Goal: Information Seeking & Learning: Learn about a topic

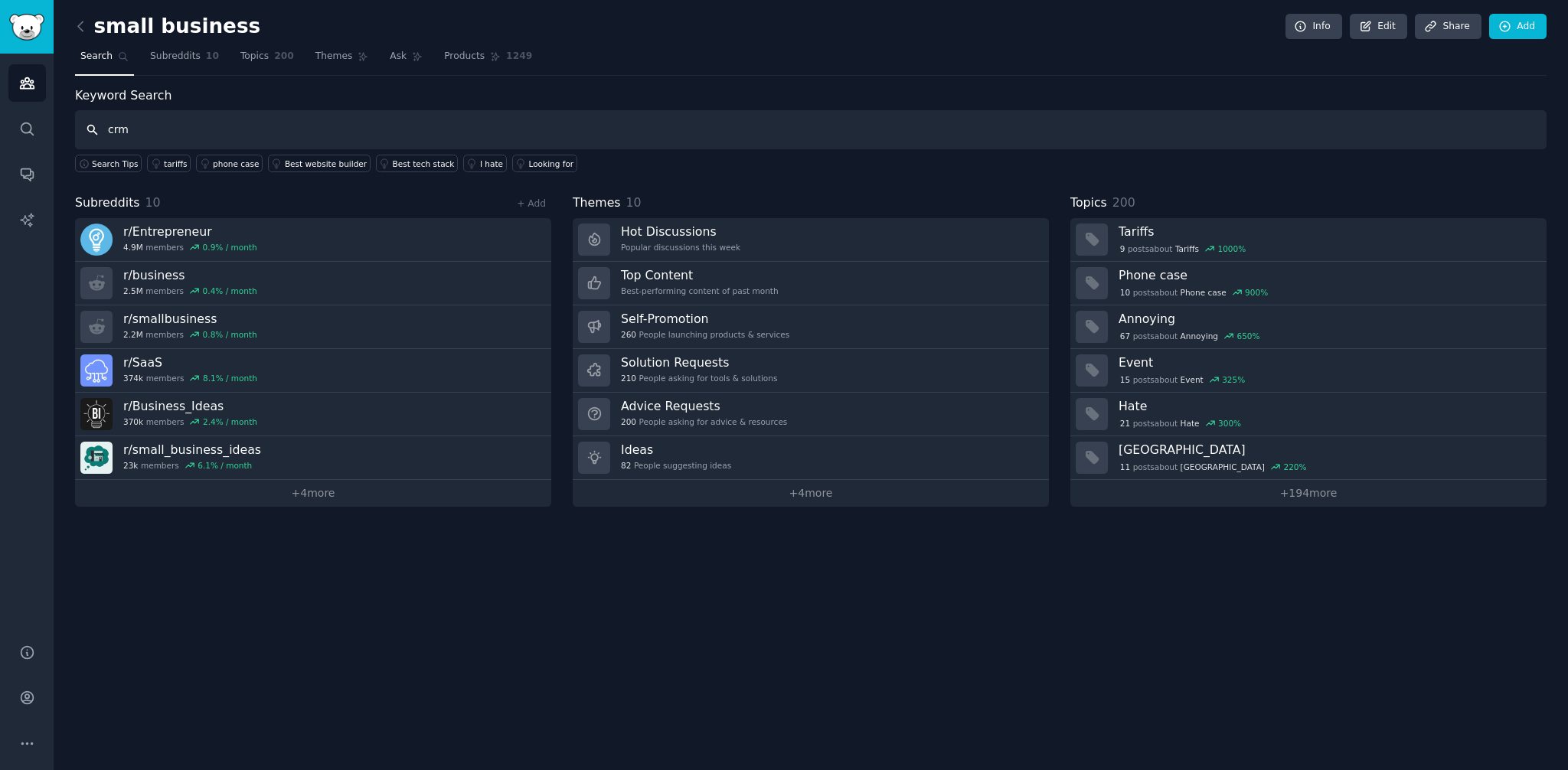
type input "crm"
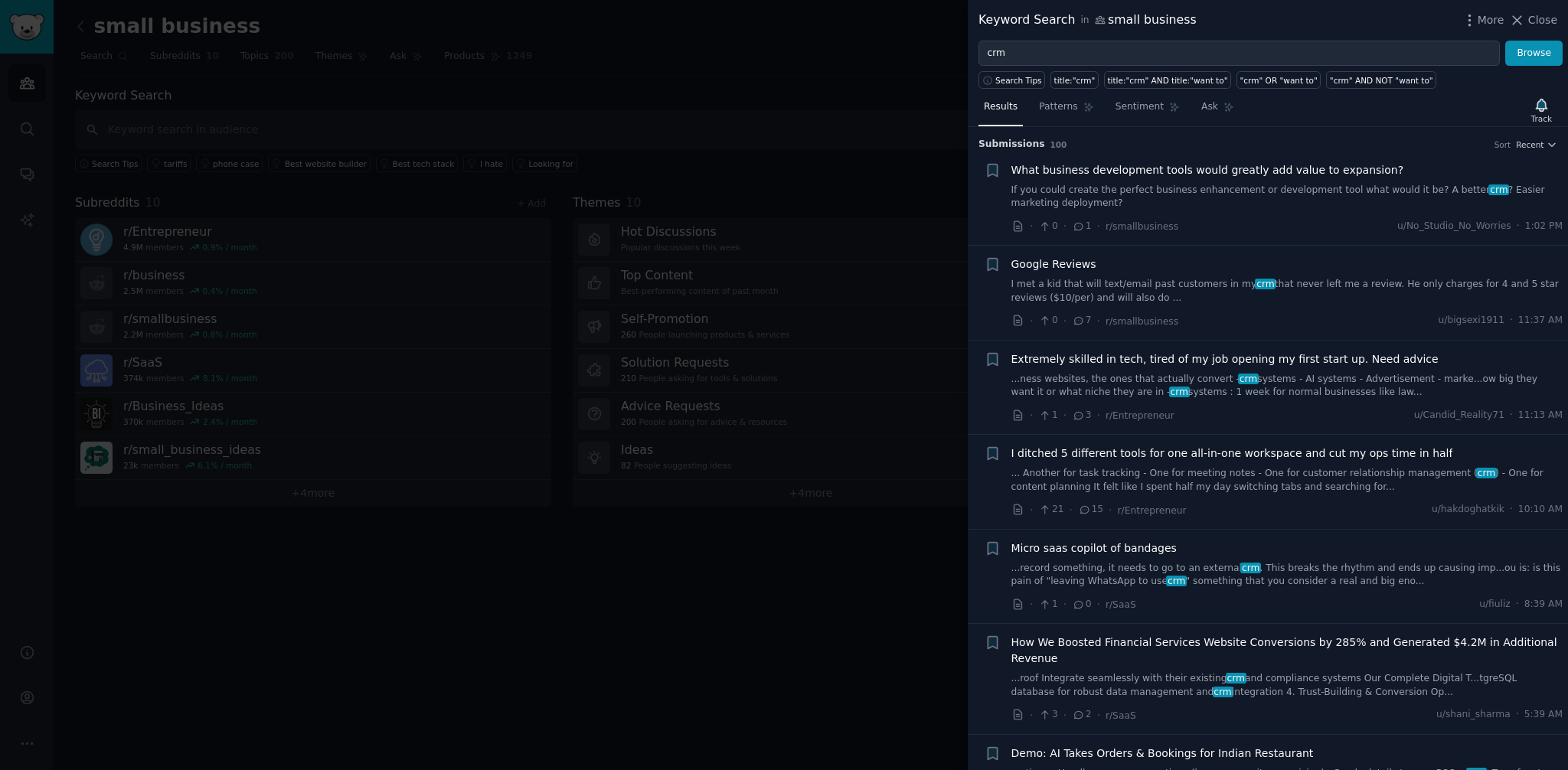
click at [1079, 229] on icon at bounding box center [1079, 227] width 13 height 11
click at [1091, 197] on link "If you could create the perfect business enhancement or development tool what w…" at bounding box center [1287, 197] width 552 height 27
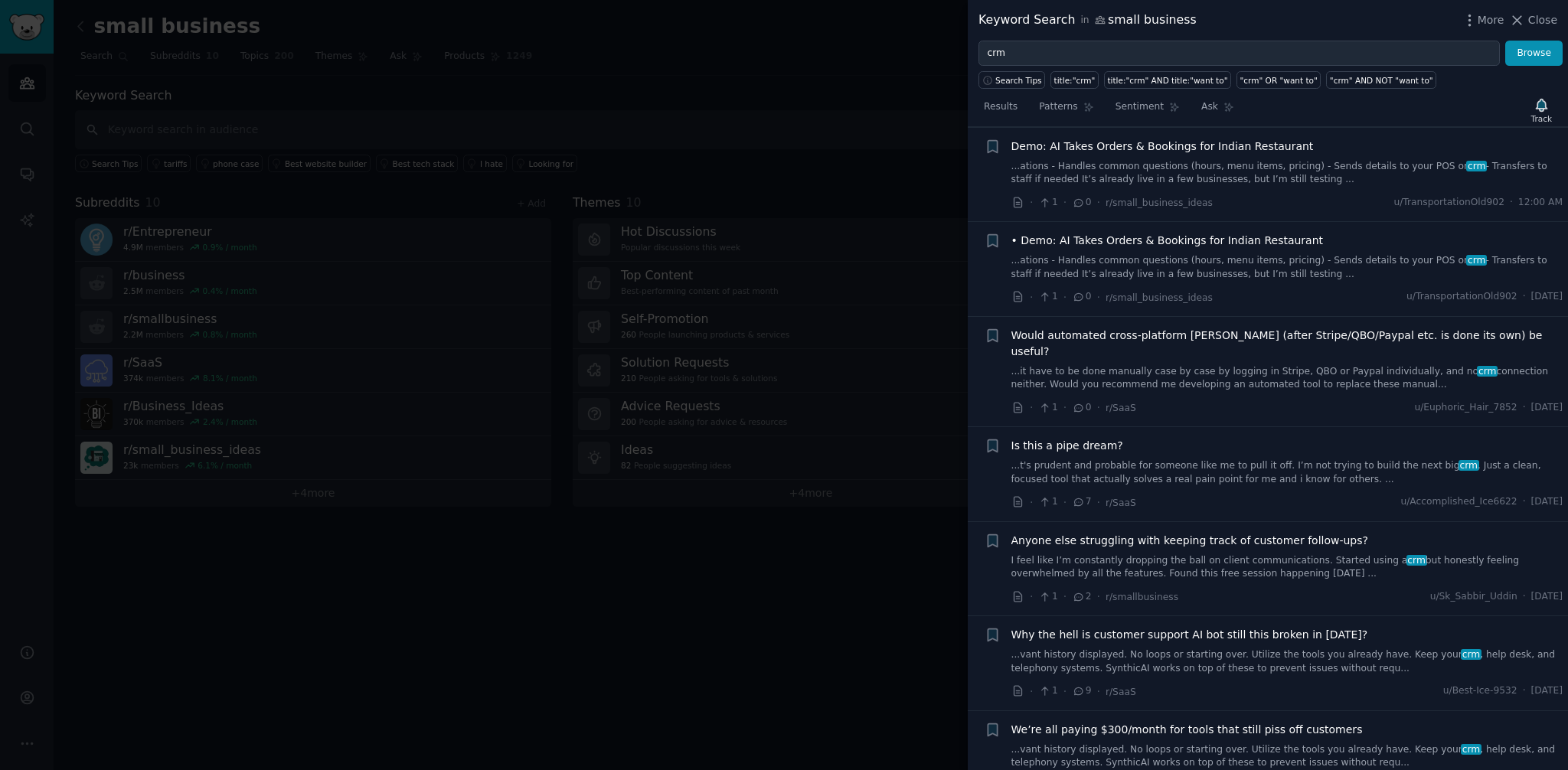
scroll to position [841, 0]
click at [1111, 456] on link "...t's prudent and probable for someone like me to pull it off. I’m not trying …" at bounding box center [1287, 469] width 552 height 27
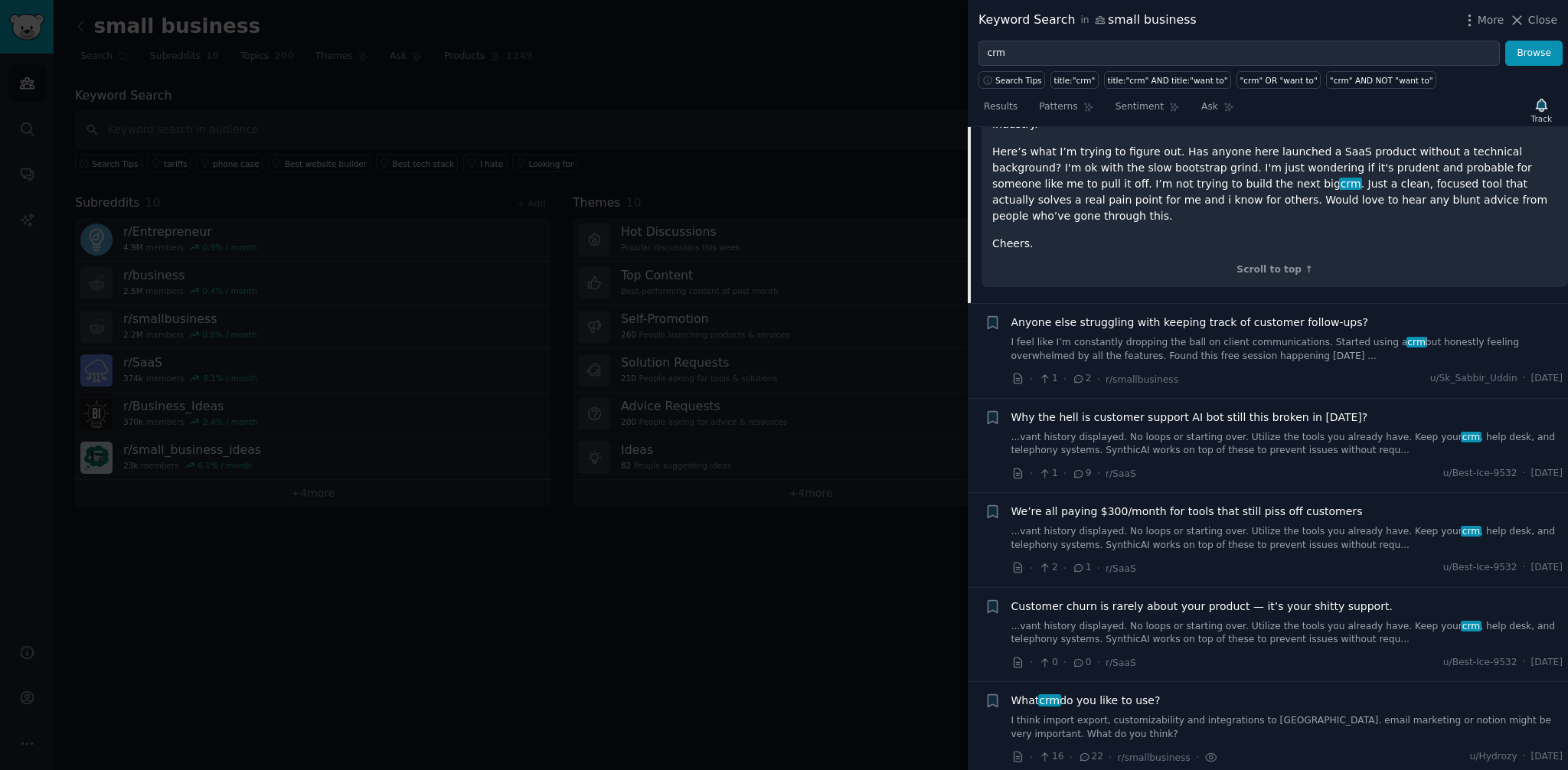
scroll to position [1248, 0]
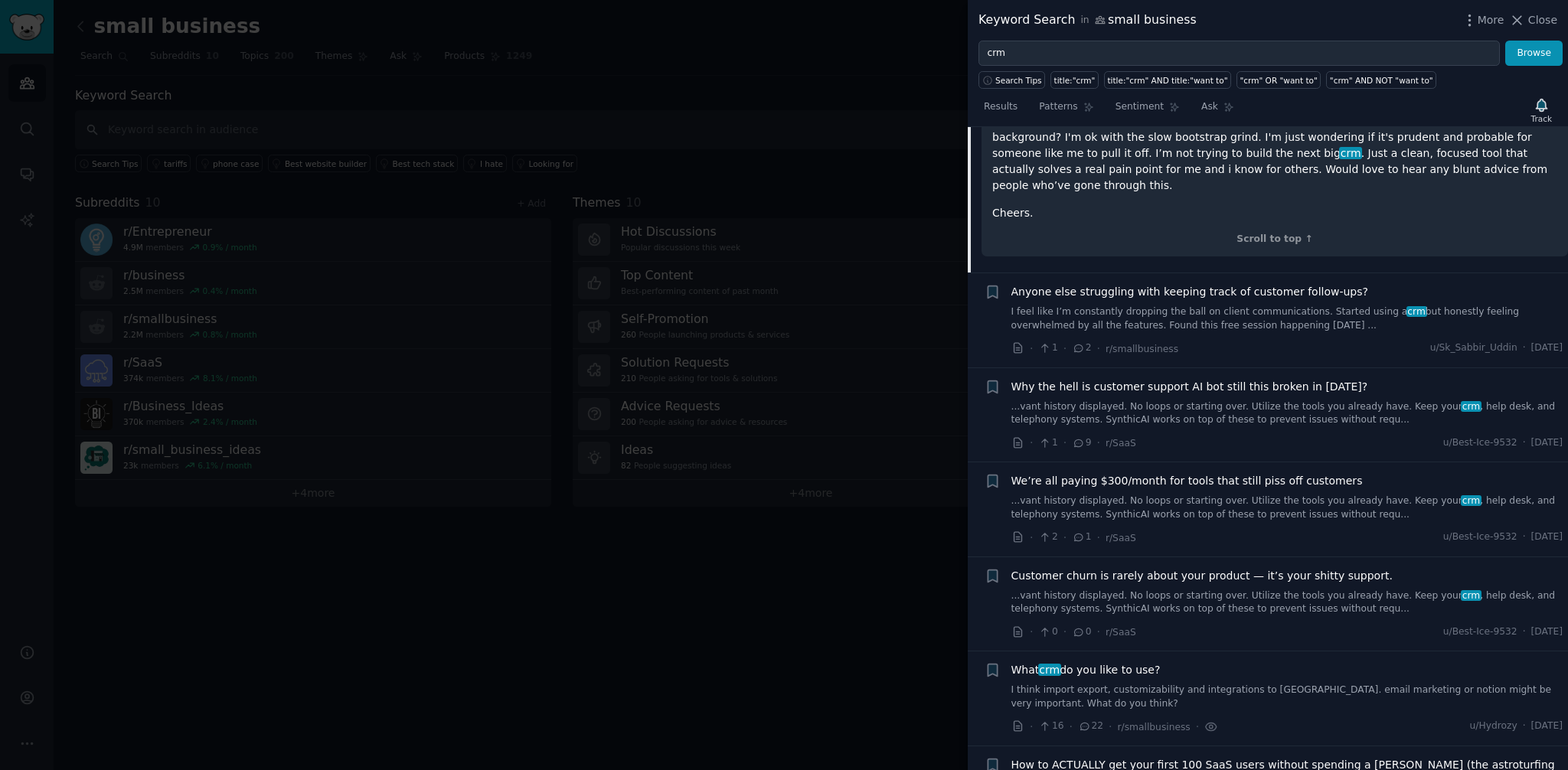
click at [1099, 474] on span "We’re all paying $300/month for tools that still piss off customers" at bounding box center [1188, 481] width 352 height 16
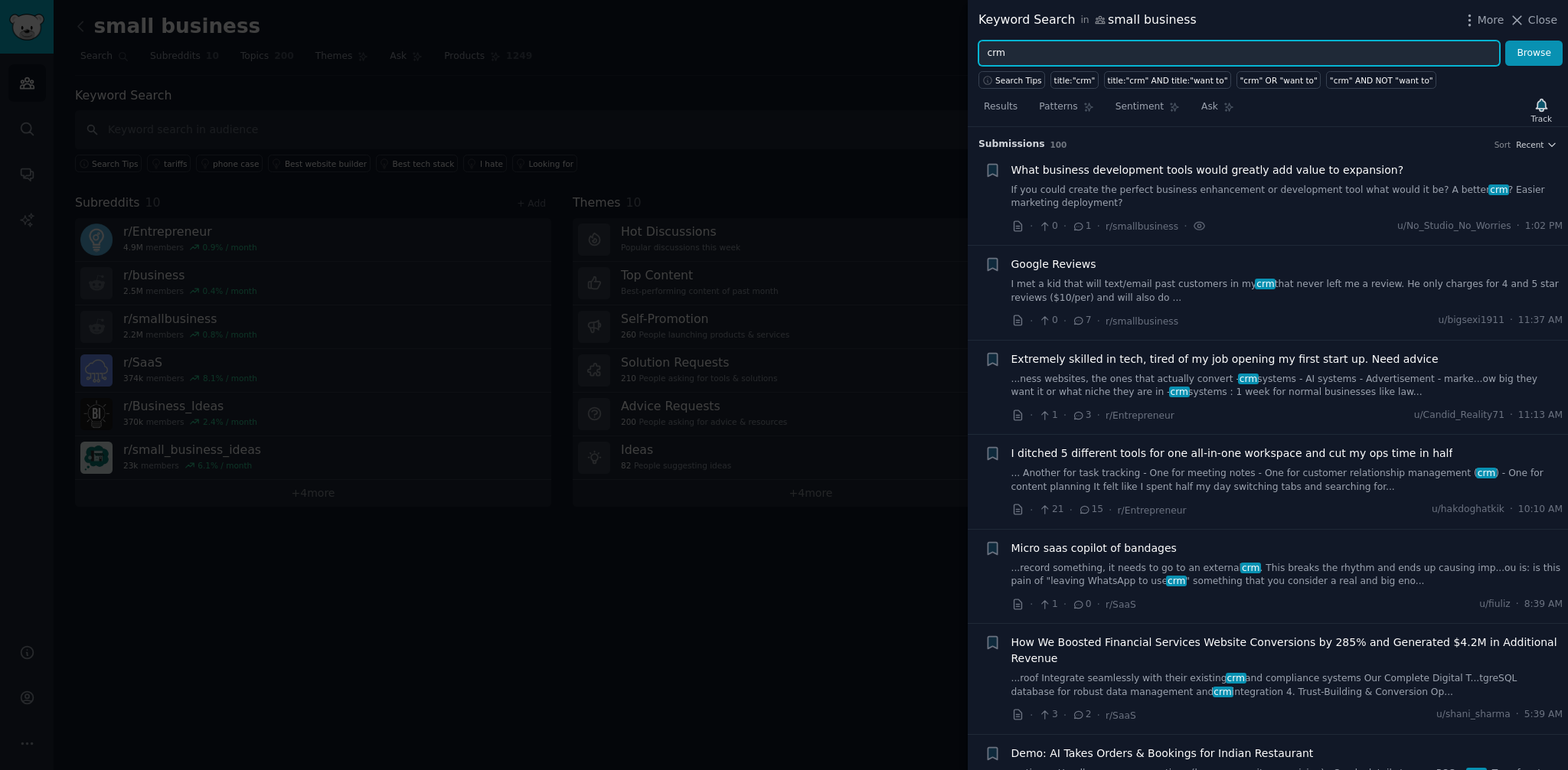
click at [1011, 57] on input "crm" at bounding box center [1239, 53] width 522 height 26
type input "salesforce crm"
click at [1506, 40] on button "Browse" at bounding box center [1534, 53] width 57 height 26
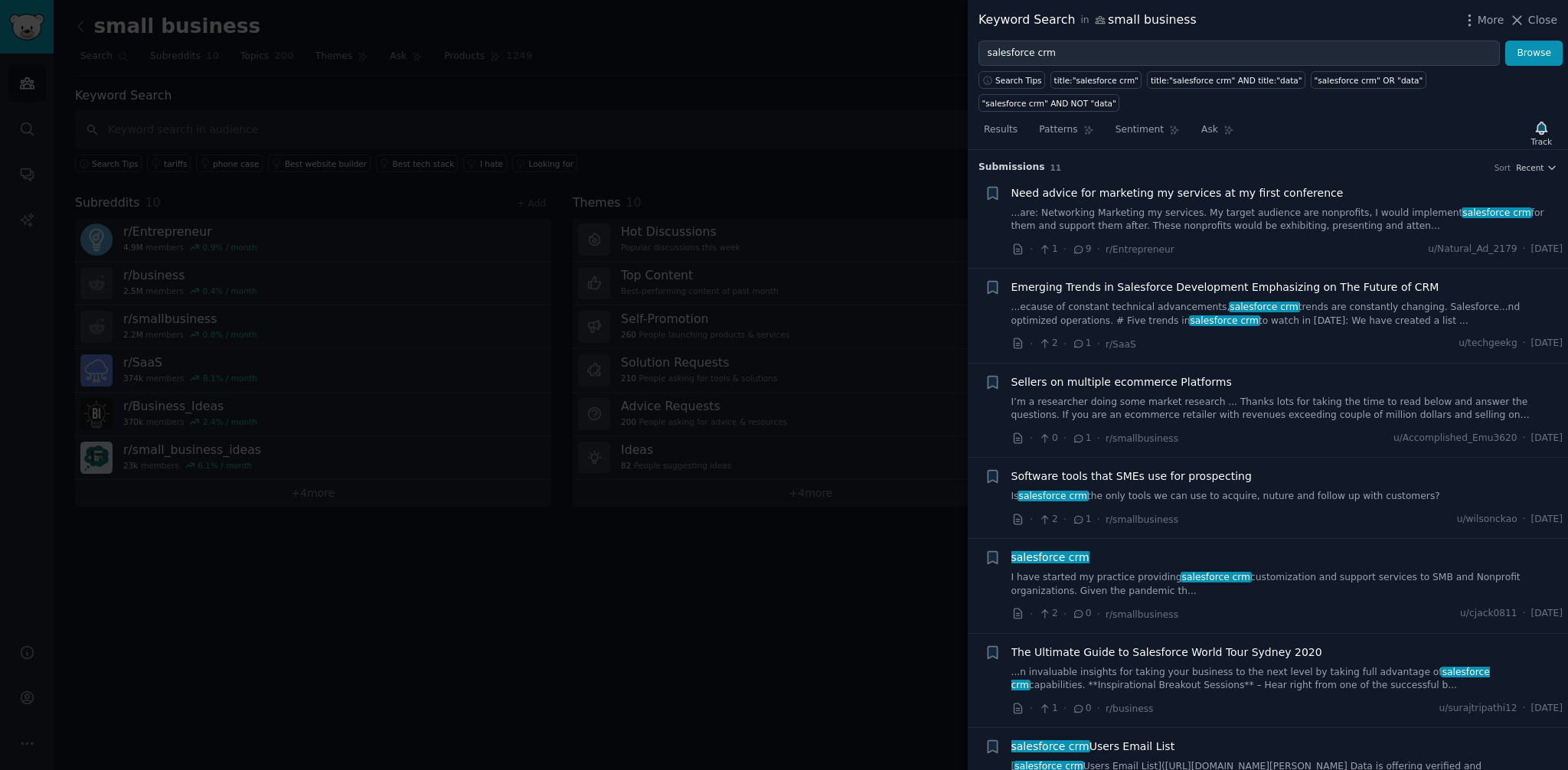
click at [1068, 291] on span "Emerging Trends in Salesforce Development Emphasizing on The Future of CRM" at bounding box center [1226, 287] width 428 height 16
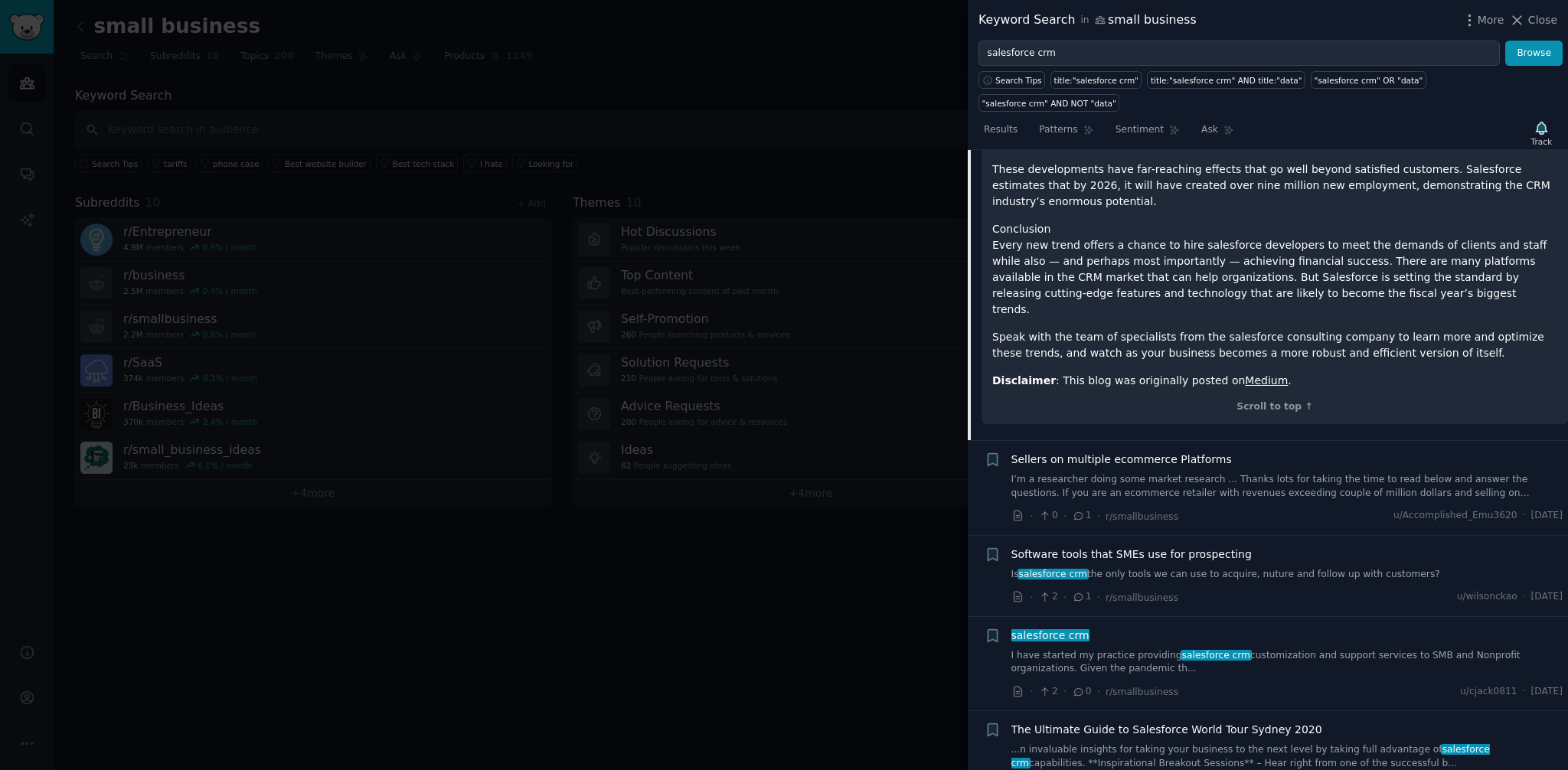
scroll to position [1413, 0]
click at [1302, 648] on link "I have started my practice providing salesforce crm customization and support s…" at bounding box center [1287, 662] width 552 height 27
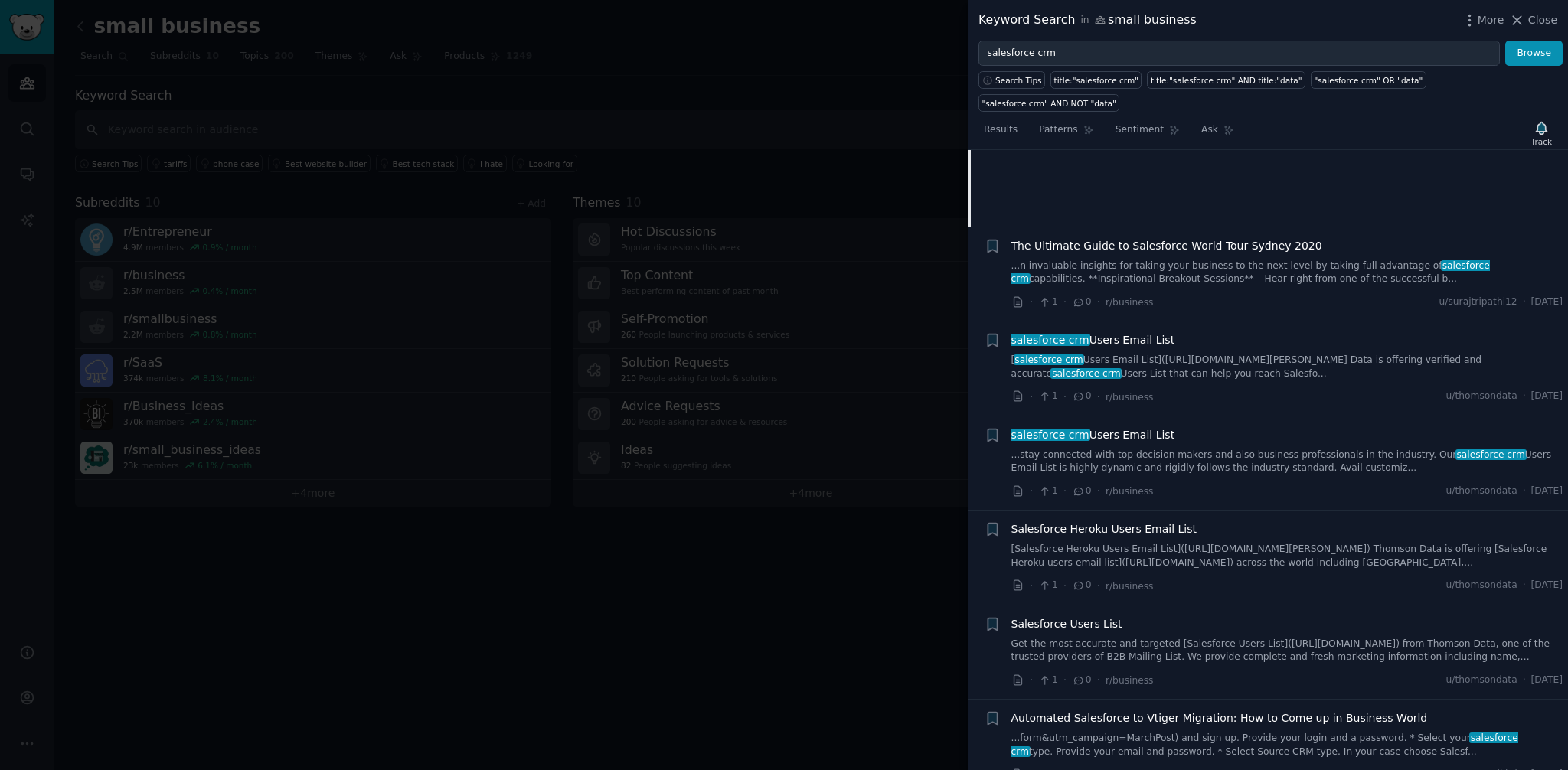
scroll to position [660, 0]
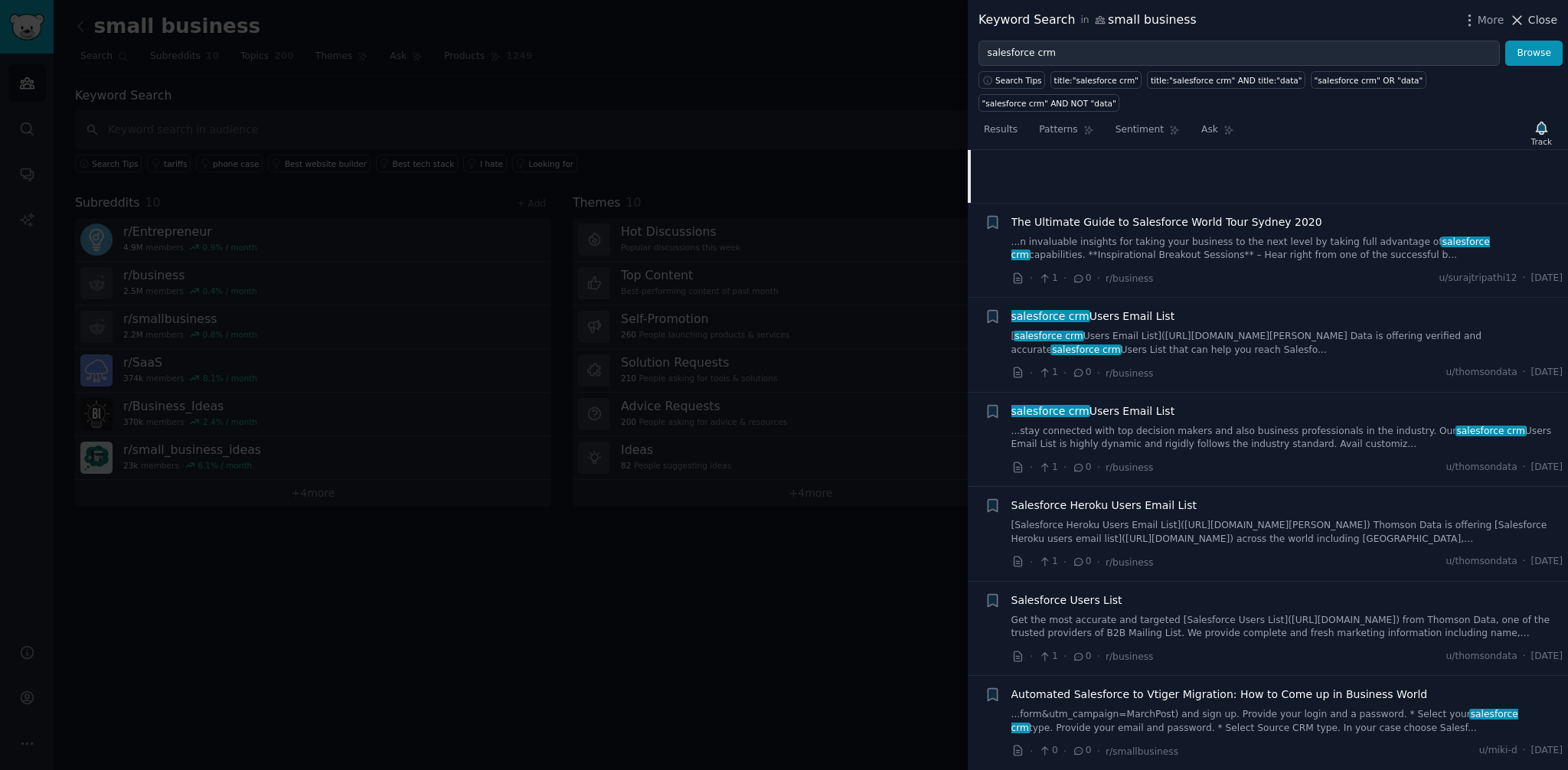
click at [1534, 24] on span "Close" at bounding box center [1543, 20] width 29 height 16
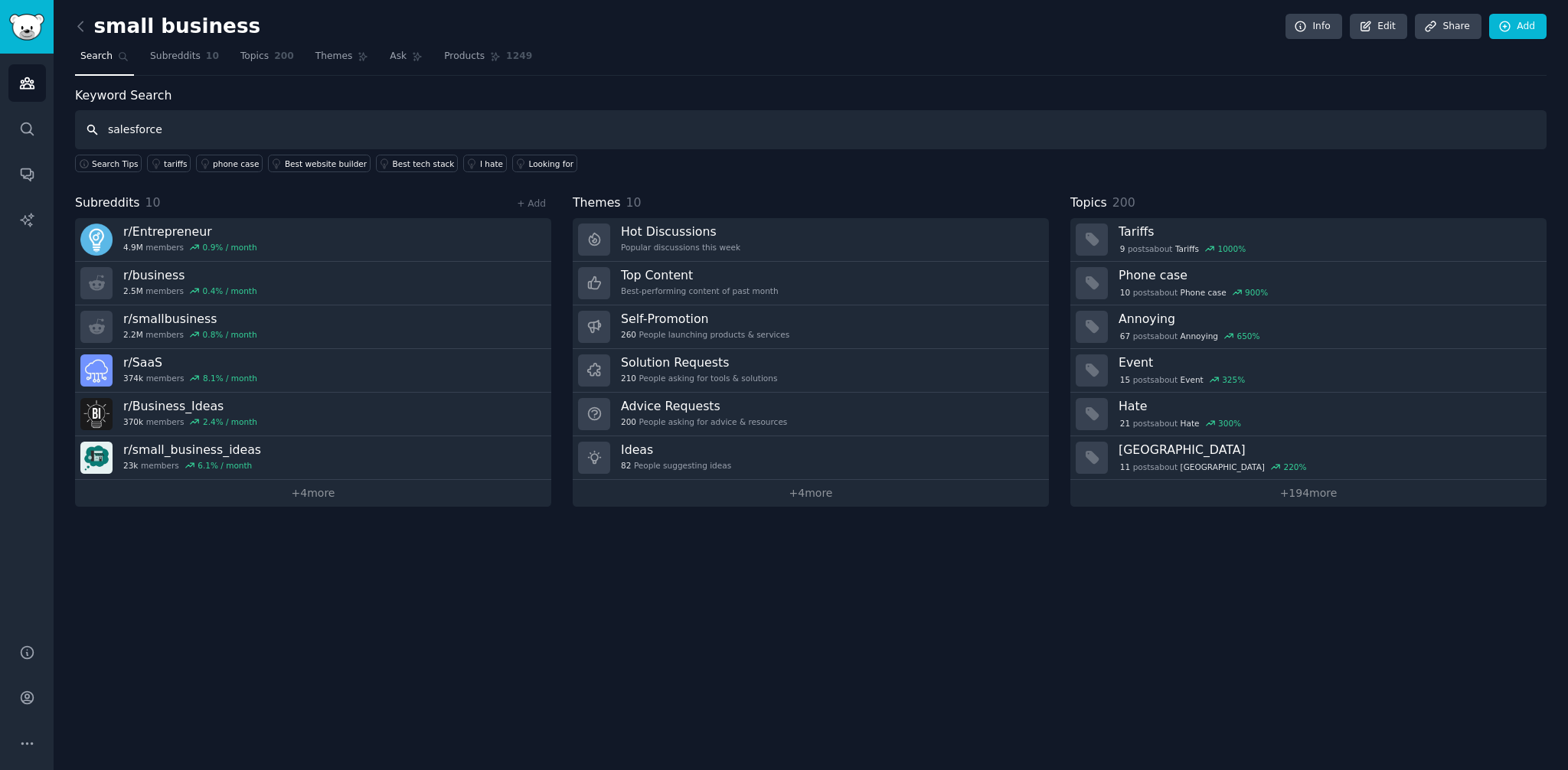
type input "salesforce"
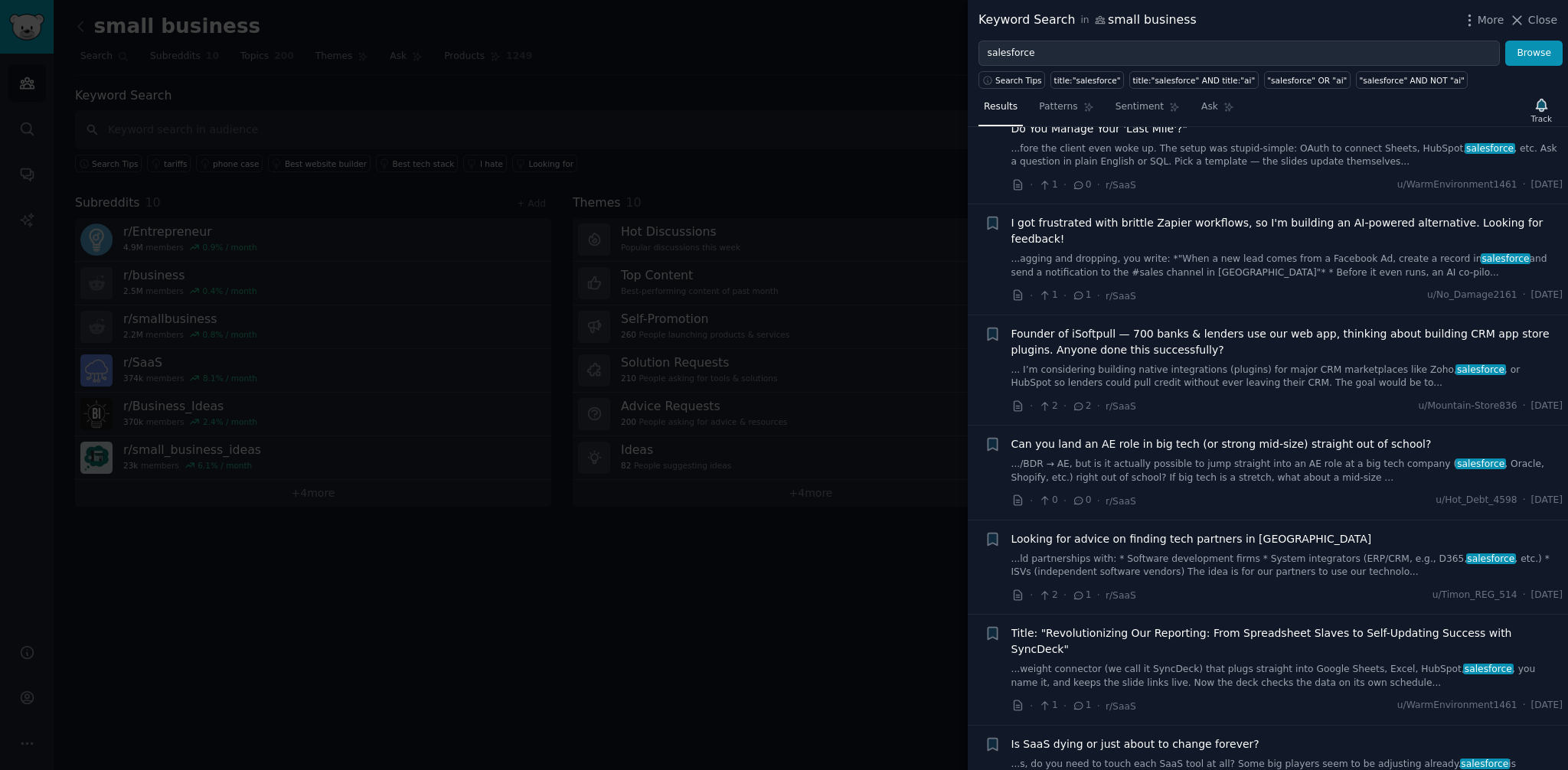
scroll to position [182, 0]
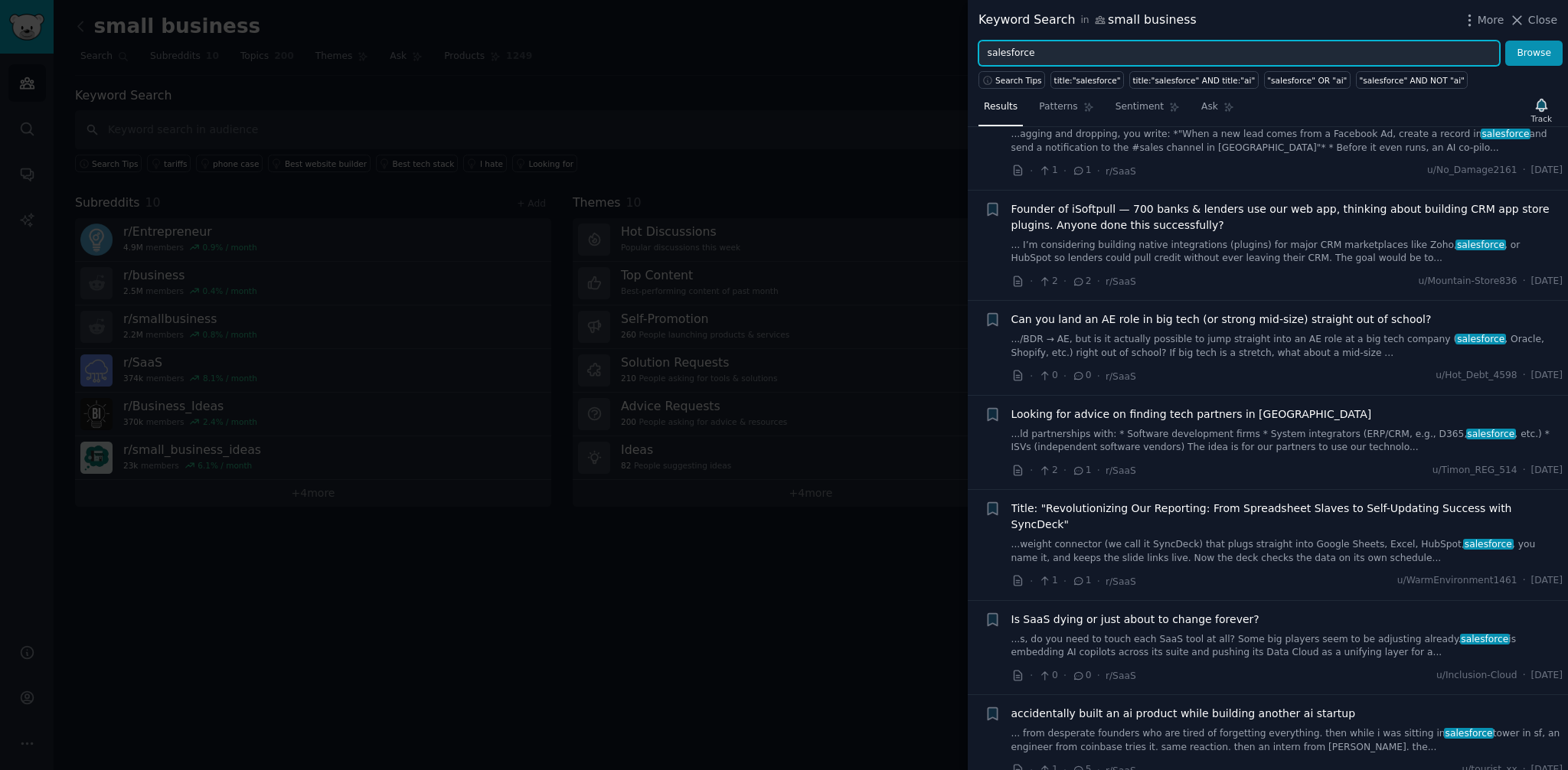
click at [1011, 49] on input "salesforce" at bounding box center [1239, 53] width 522 height 26
click at [1011, 48] on input "salesforce" at bounding box center [1239, 53] width 522 height 26
type input "agentforce"
click at [1506, 40] on button "Browse" at bounding box center [1534, 53] width 57 height 26
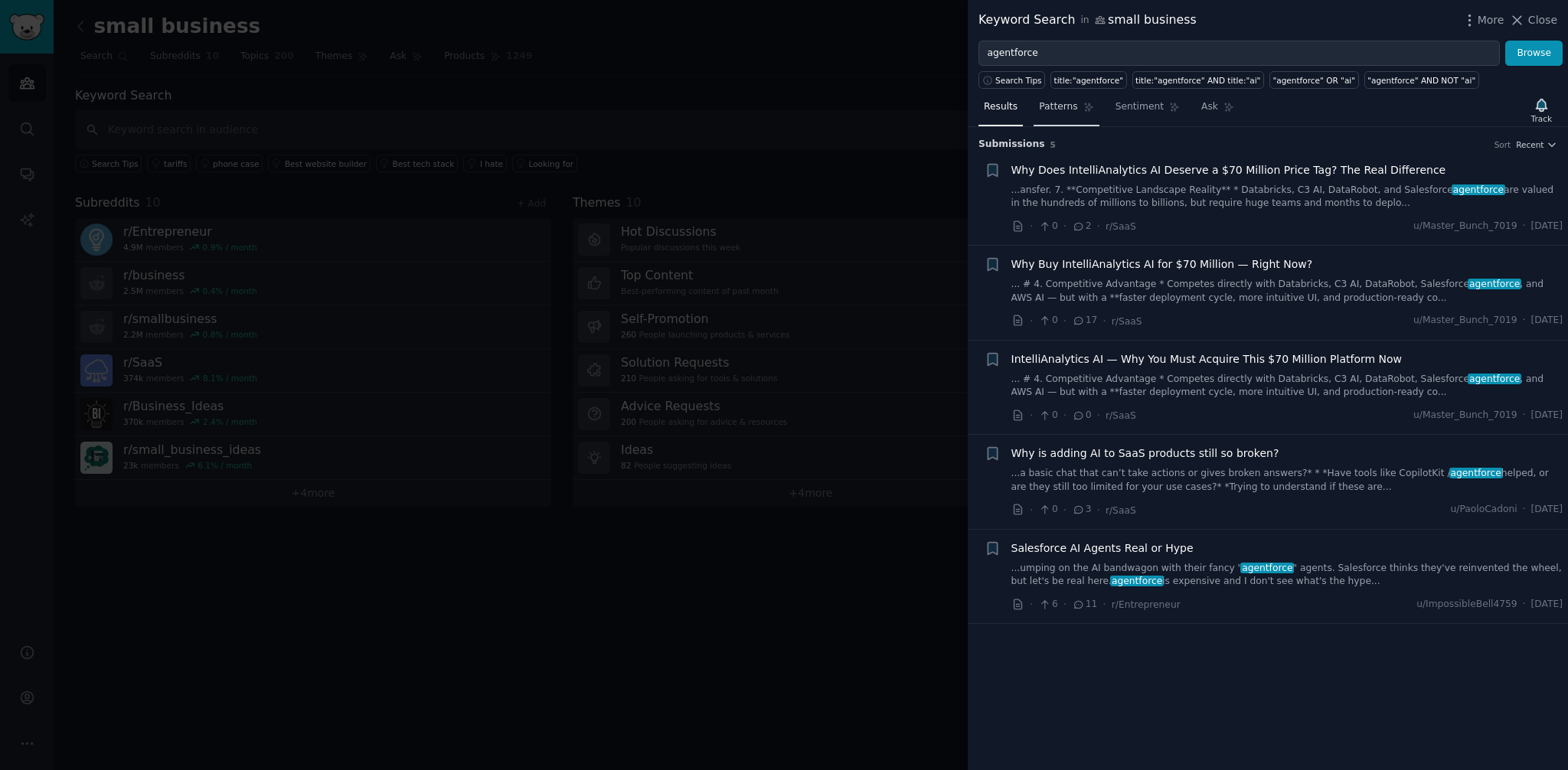
click at [1064, 112] on span "Patterns" at bounding box center [1058, 107] width 39 height 13
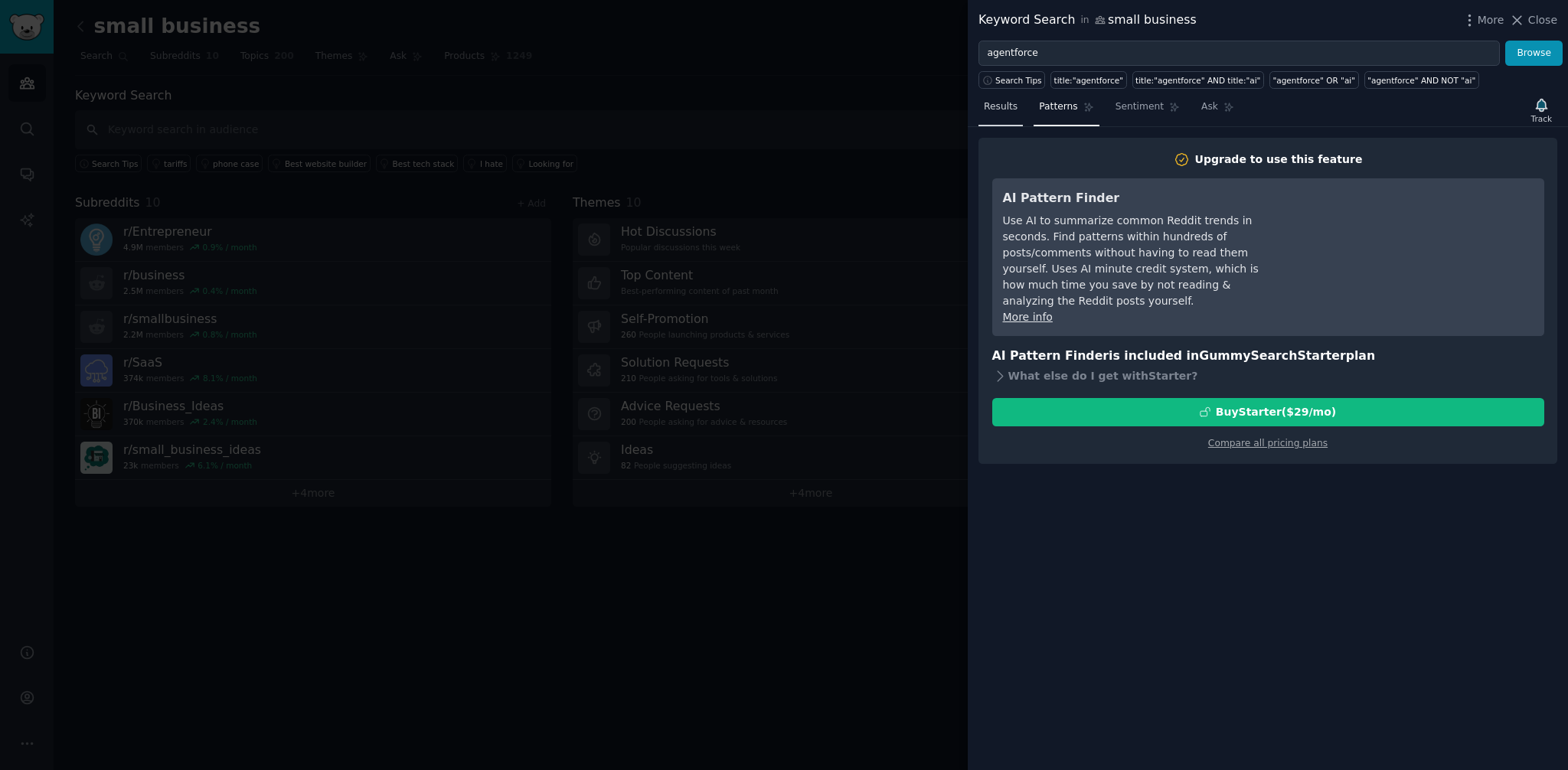
click at [1015, 108] on span "Results" at bounding box center [1001, 107] width 34 height 13
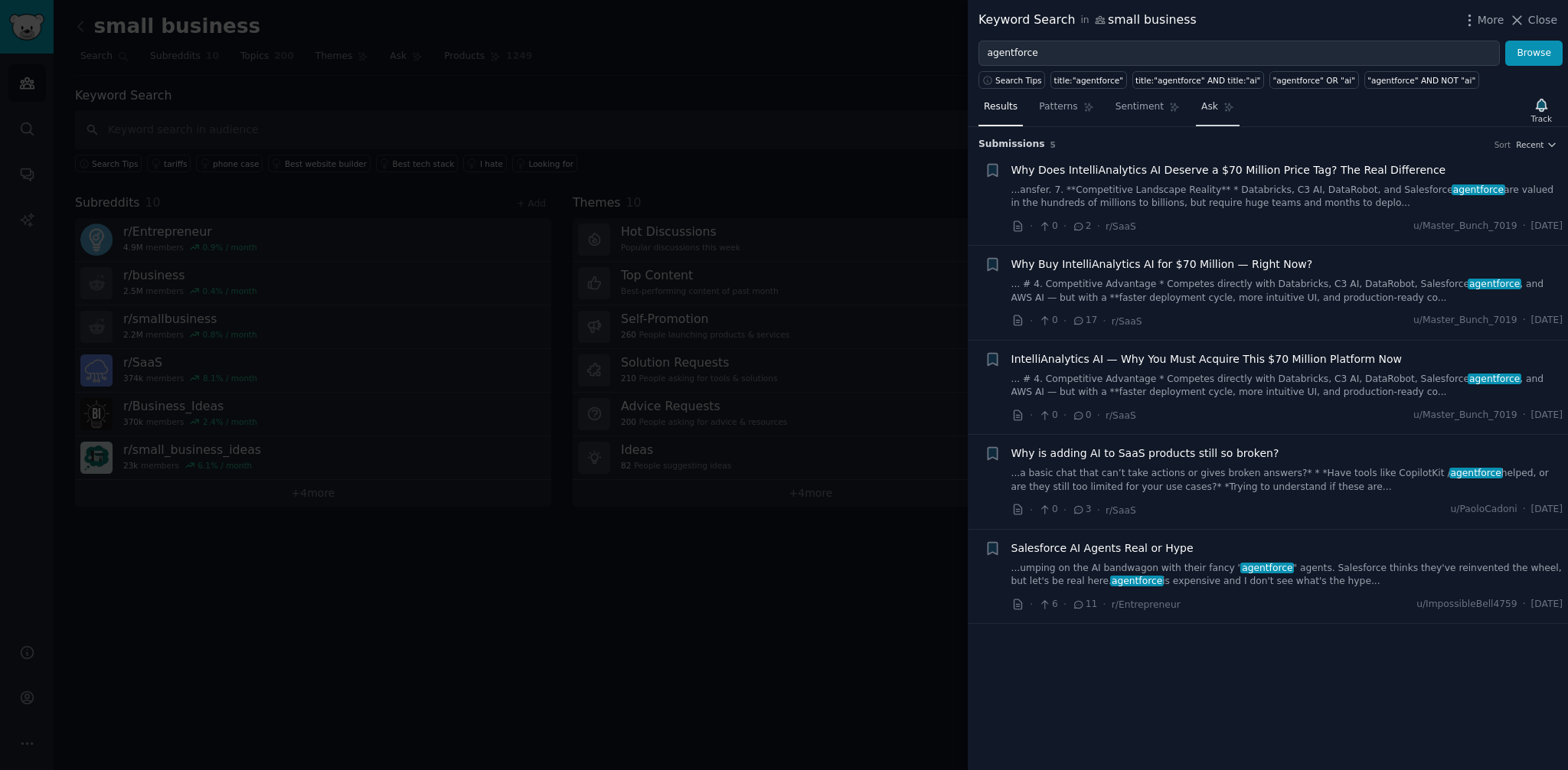
click at [1219, 108] on link "Ask" at bounding box center [1218, 110] width 44 height 31
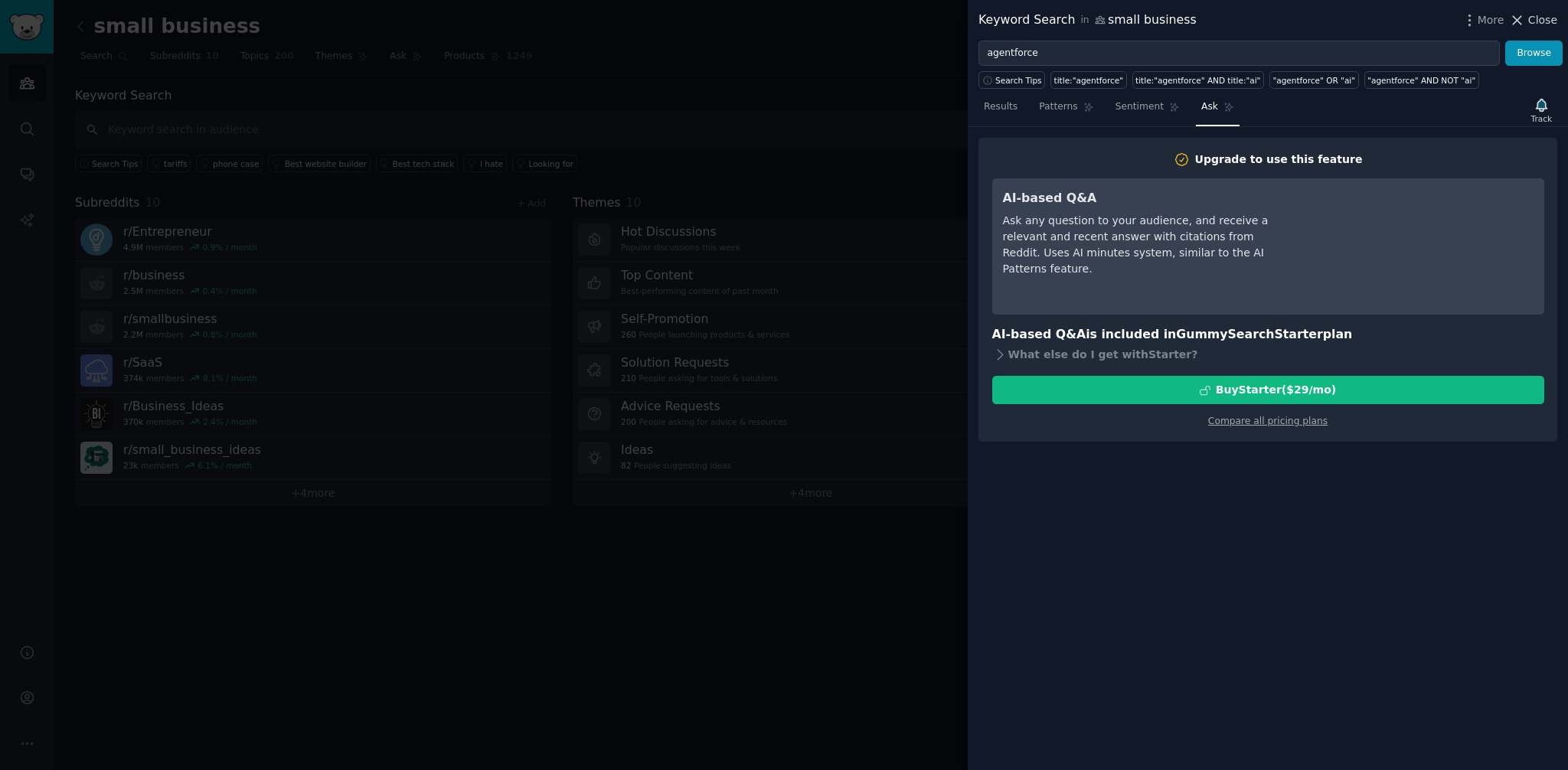
click at [1534, 21] on span "Close" at bounding box center [1543, 20] width 29 height 16
